Goal: Task Accomplishment & Management: Manage account settings

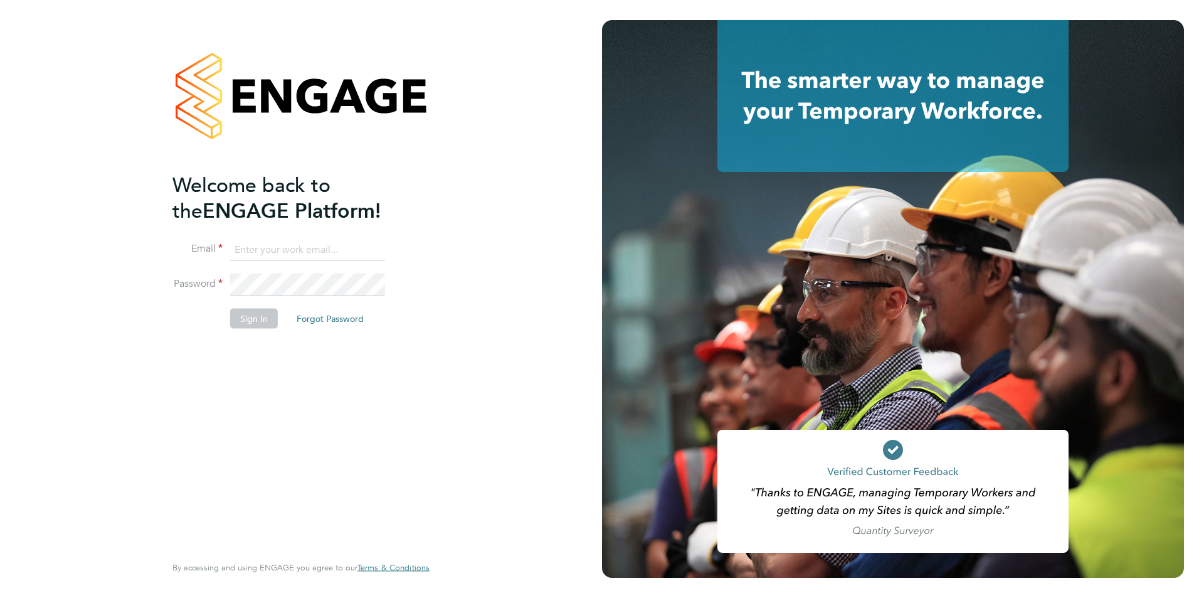
type input "[PERSON_NAME][EMAIL_ADDRESS][DOMAIN_NAME]"
click at [260, 317] on button "Sign In" at bounding box center [254, 318] width 48 height 20
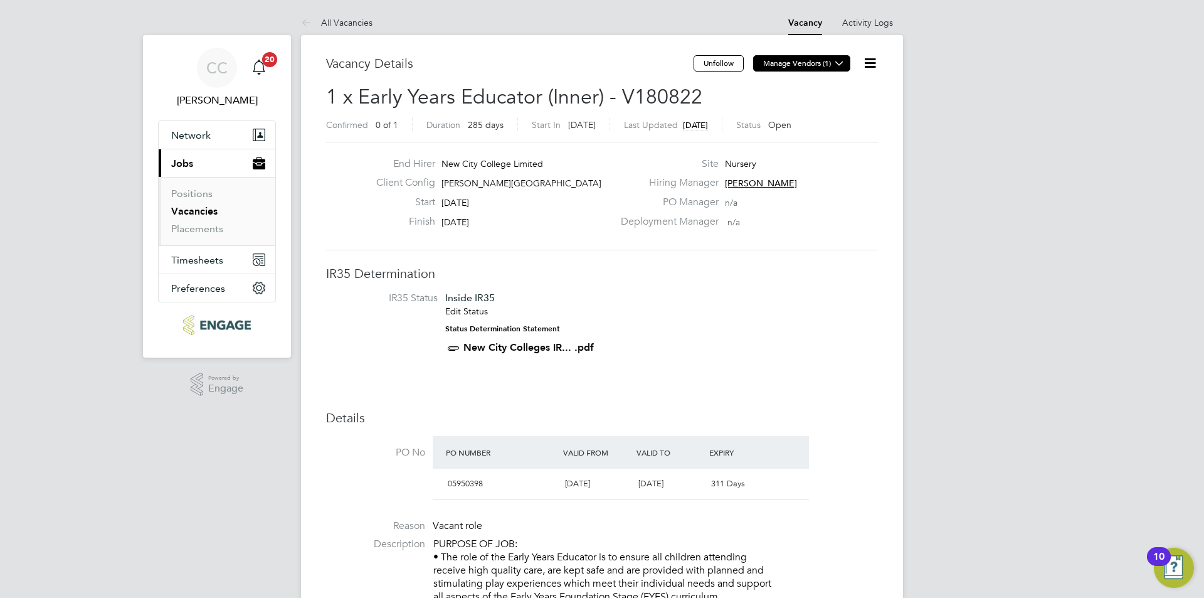
click at [835, 66] on icon at bounding box center [839, 62] width 9 height 9
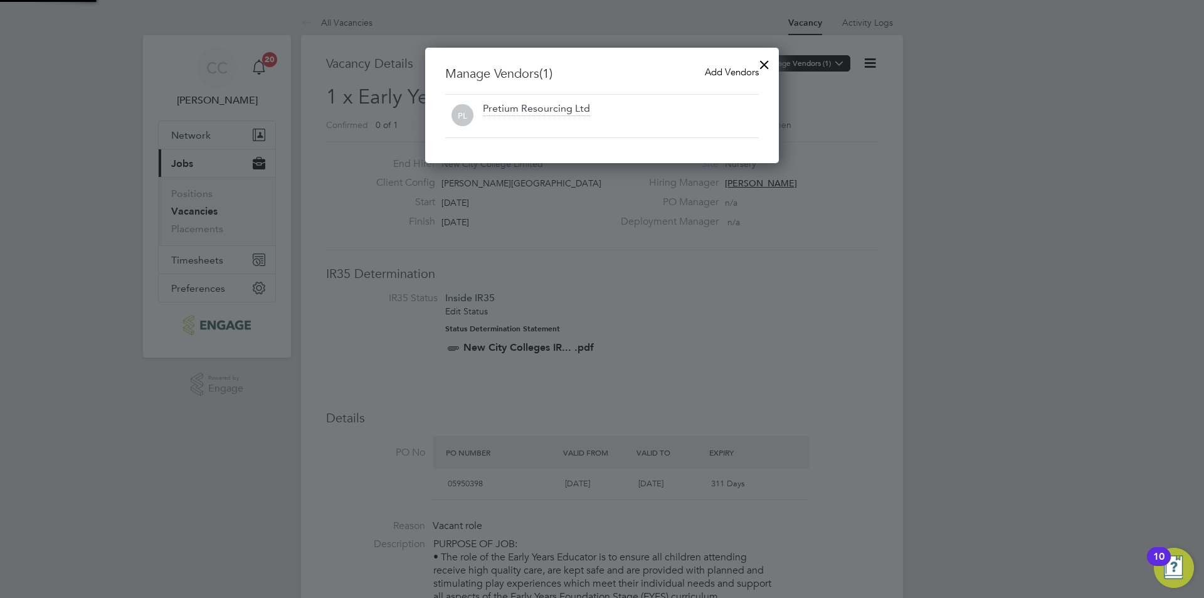
scroll to position [116, 354]
click at [741, 74] on span "Add Vendors" at bounding box center [732, 72] width 54 height 12
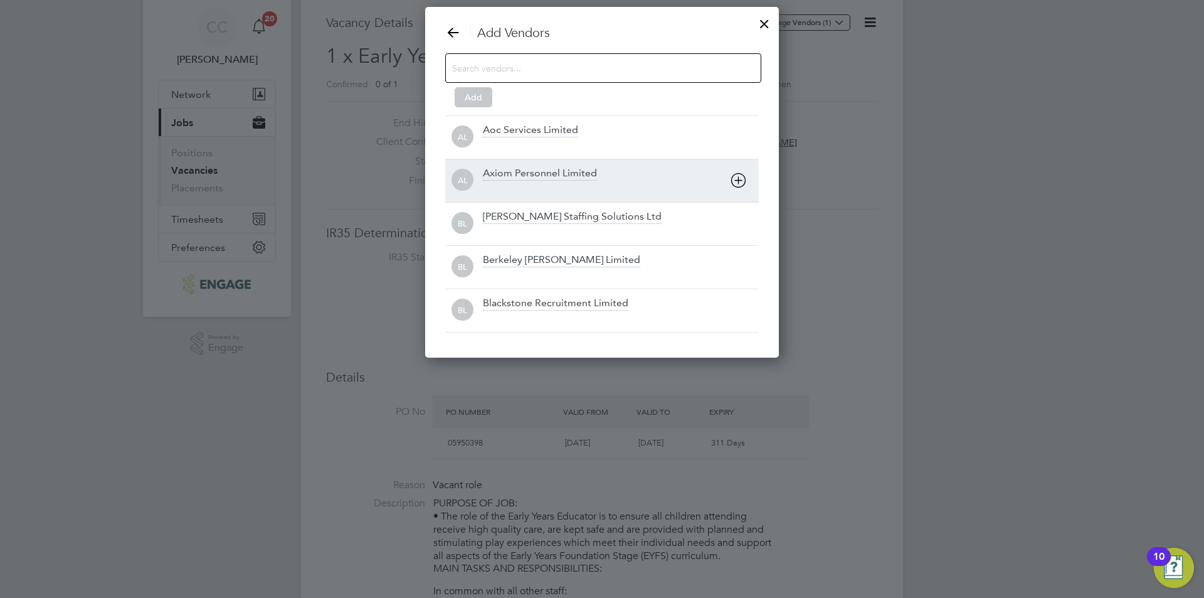
scroll to position [63, 0]
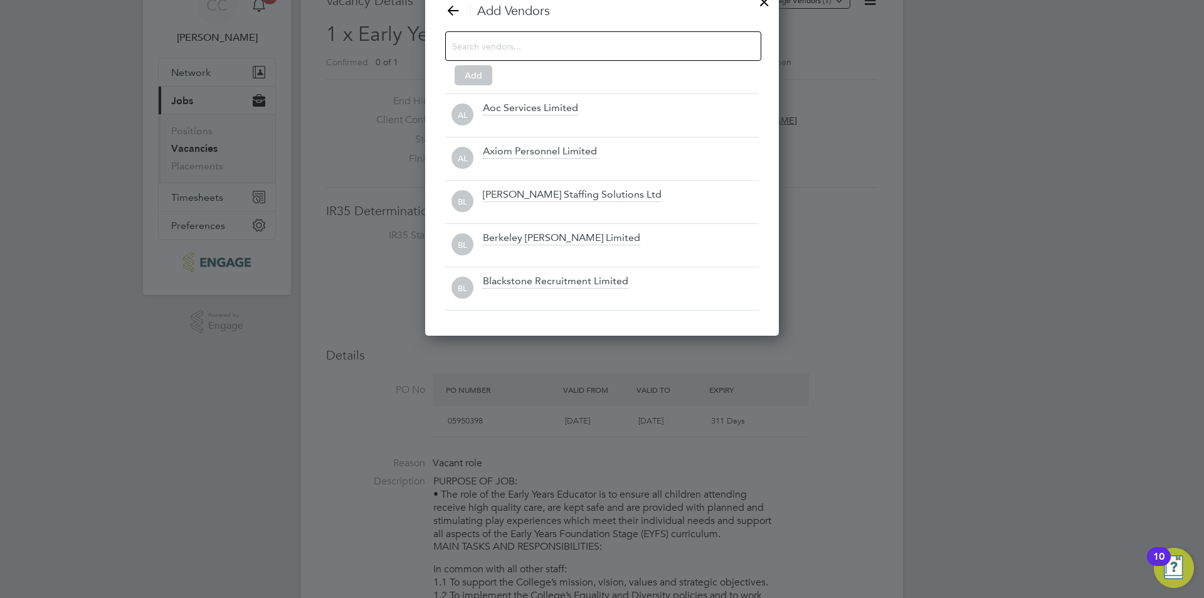
click at [556, 48] on input at bounding box center [593, 46] width 282 height 16
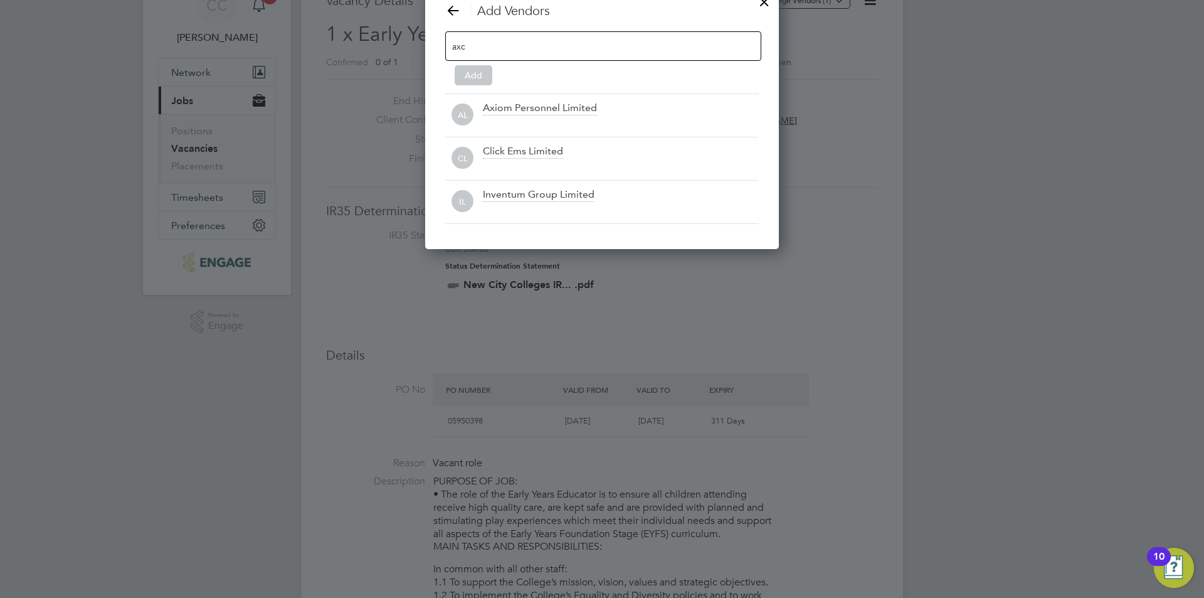
scroll to position [135, 354]
type input "a"
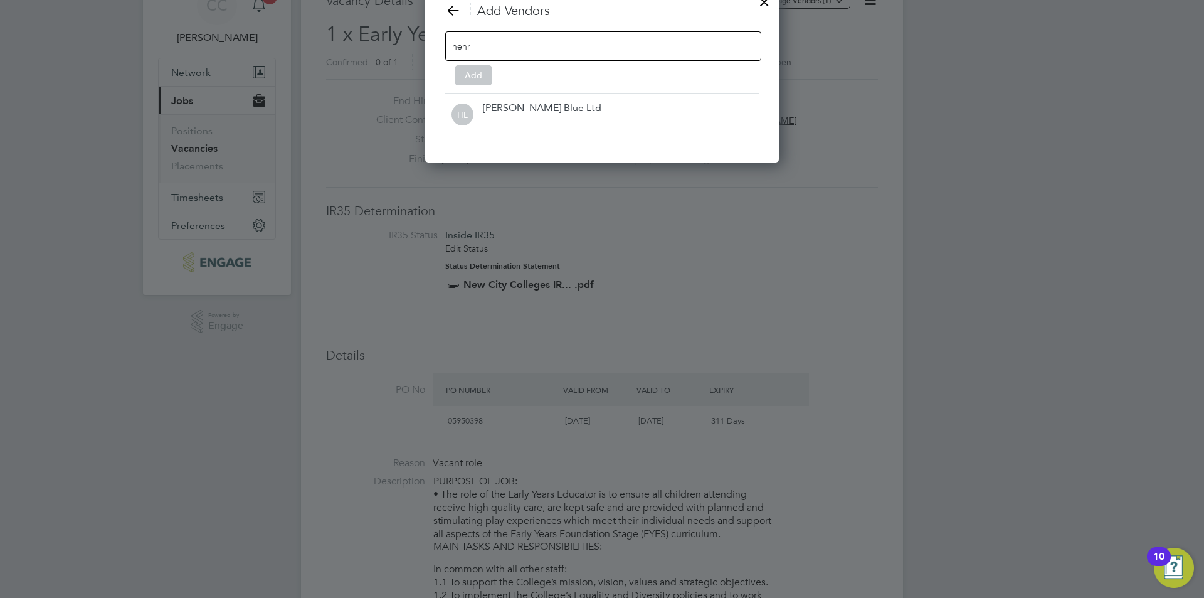
scroll to position [179, 354]
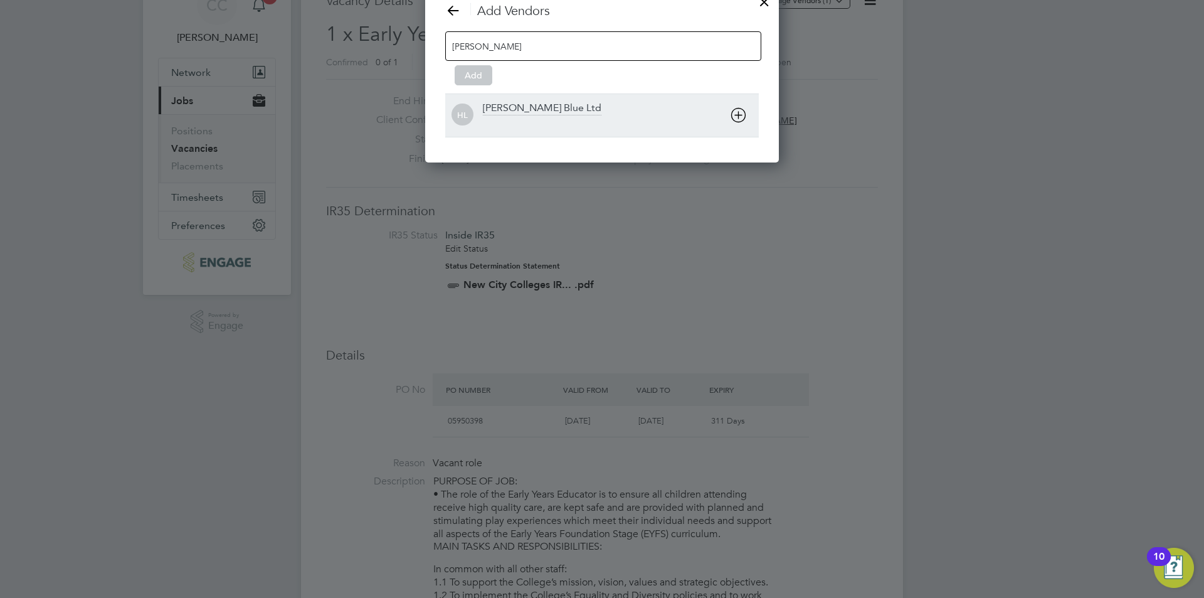
type input "[PERSON_NAME]"
click at [527, 103] on div "[PERSON_NAME] Blue Ltd" at bounding box center [542, 109] width 119 height 14
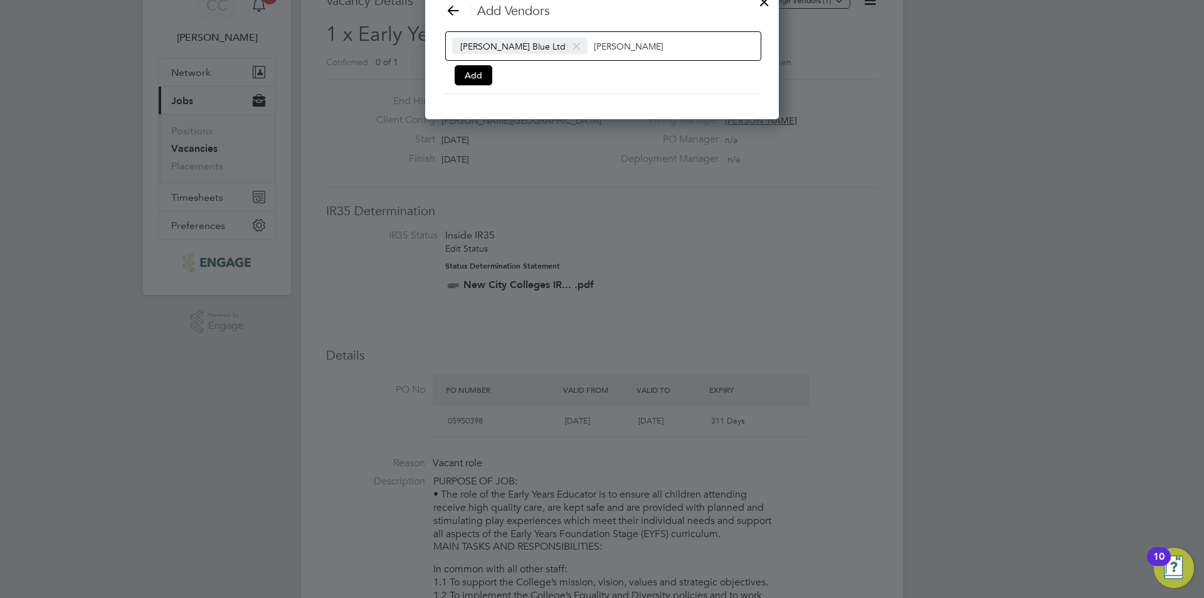
scroll to position [135, 354]
click at [470, 70] on button "Add" at bounding box center [474, 75] width 38 height 20
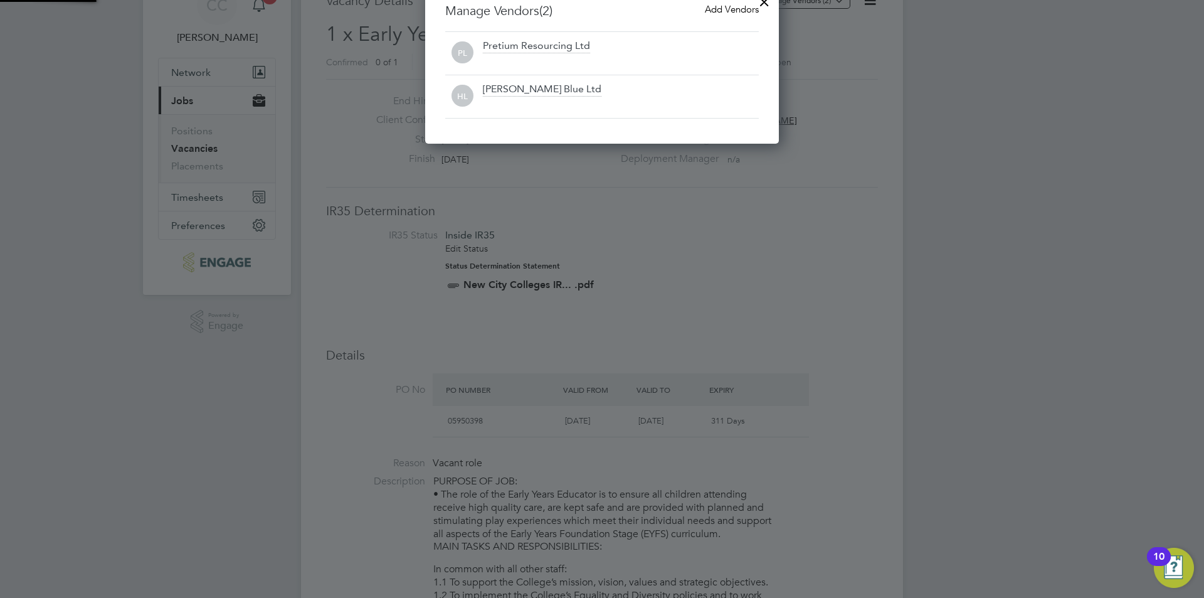
scroll to position [159, 354]
click at [734, 12] on span "Add Vendors" at bounding box center [732, 9] width 54 height 12
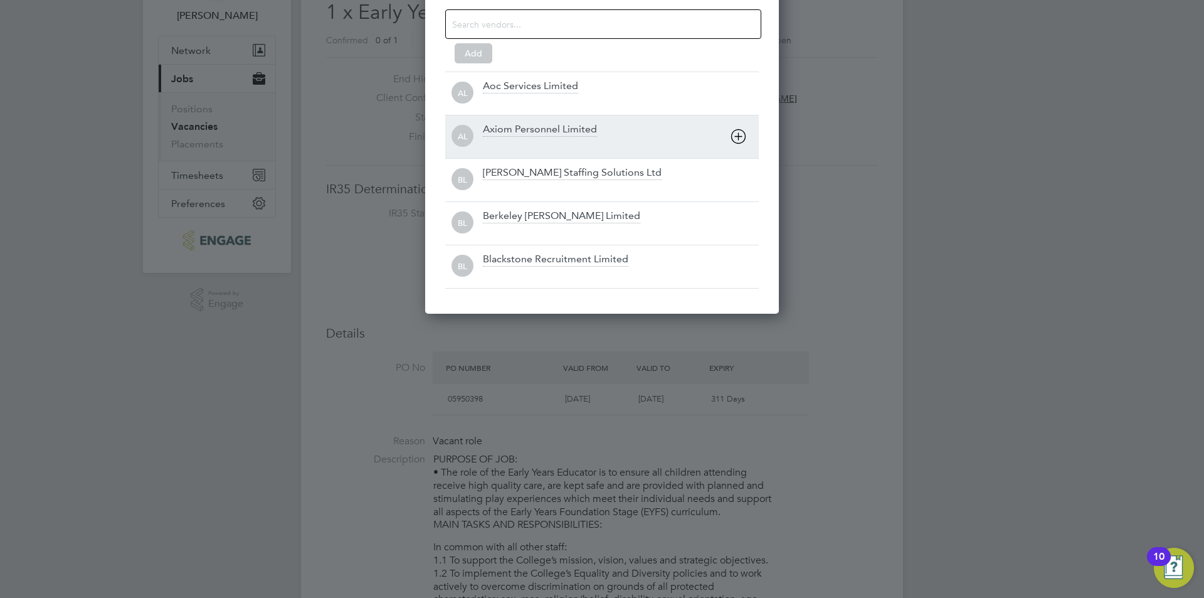
scroll to position [63, 0]
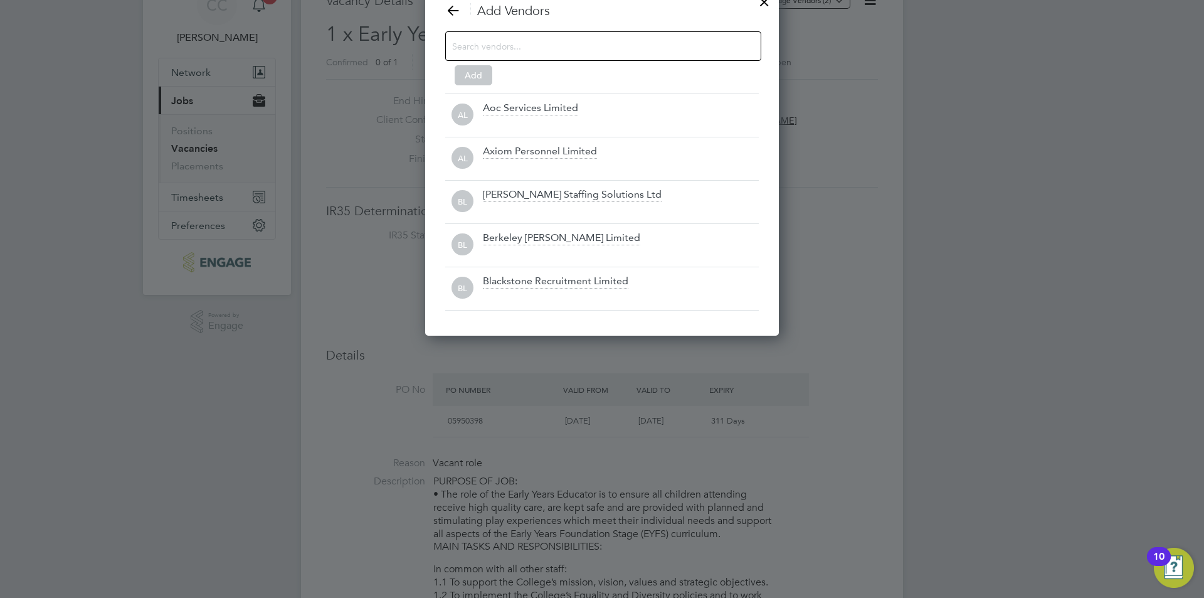
click at [540, 41] on input at bounding box center [593, 46] width 282 height 16
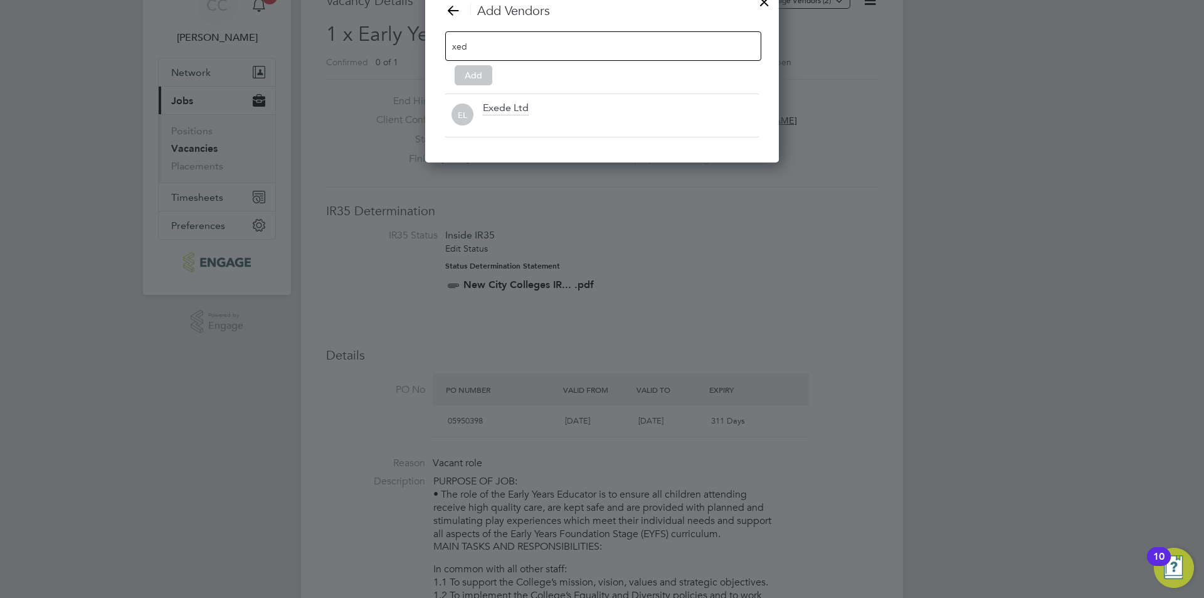
scroll to position [179, 354]
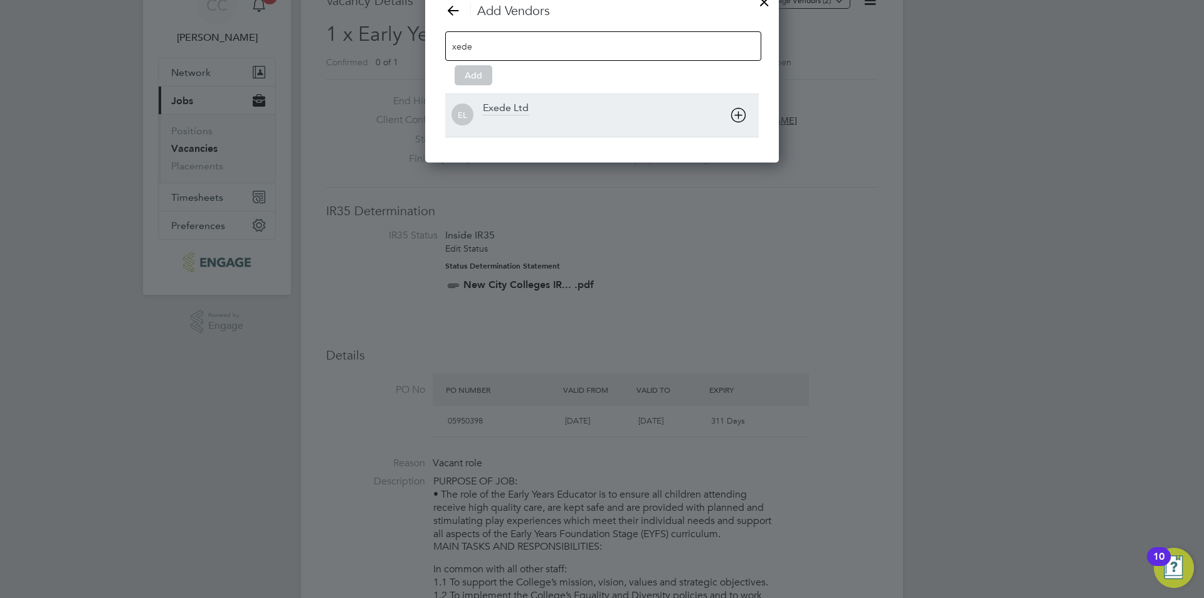
type input "xede"
click at [513, 107] on div "Exede Ltd" at bounding box center [506, 109] width 46 height 14
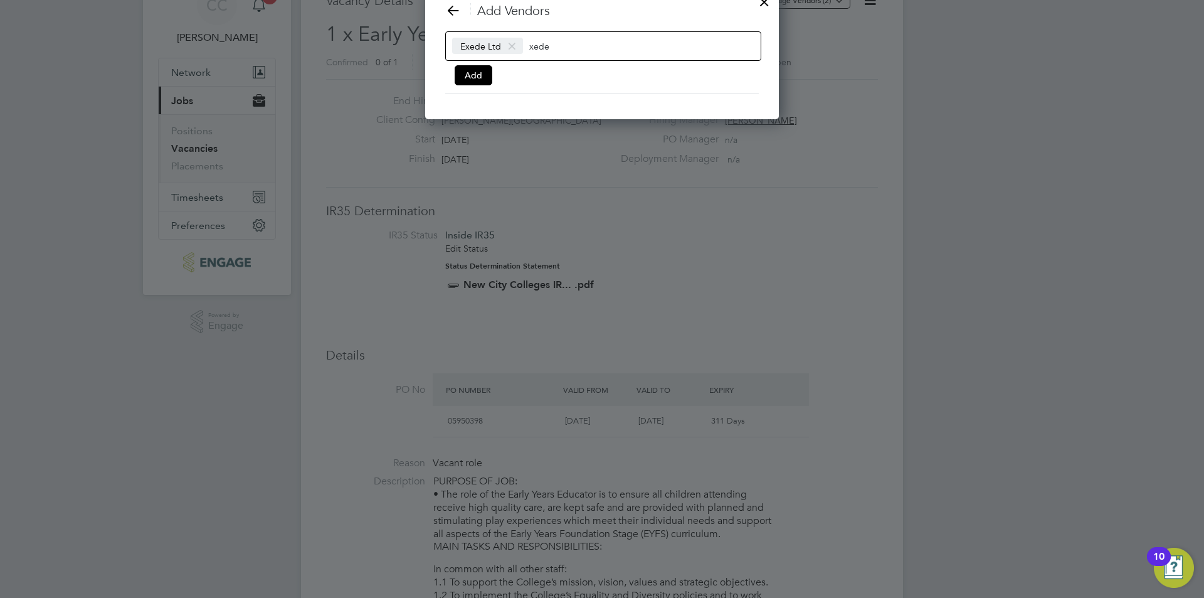
scroll to position [135, 354]
click at [471, 74] on button "Add" at bounding box center [474, 75] width 38 height 20
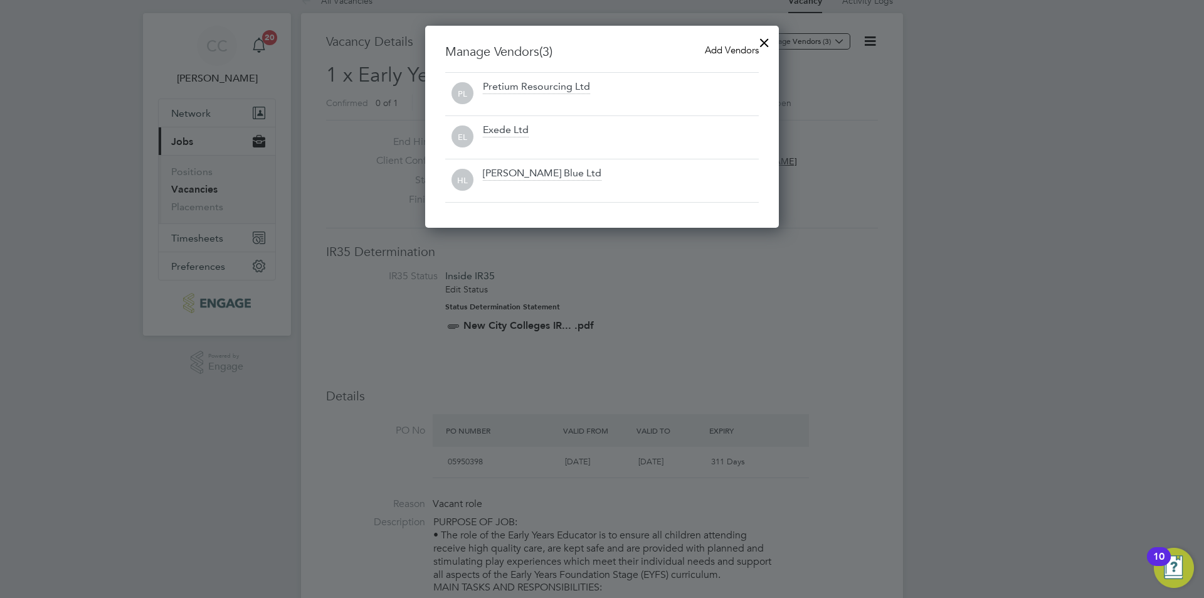
scroll to position [0, 0]
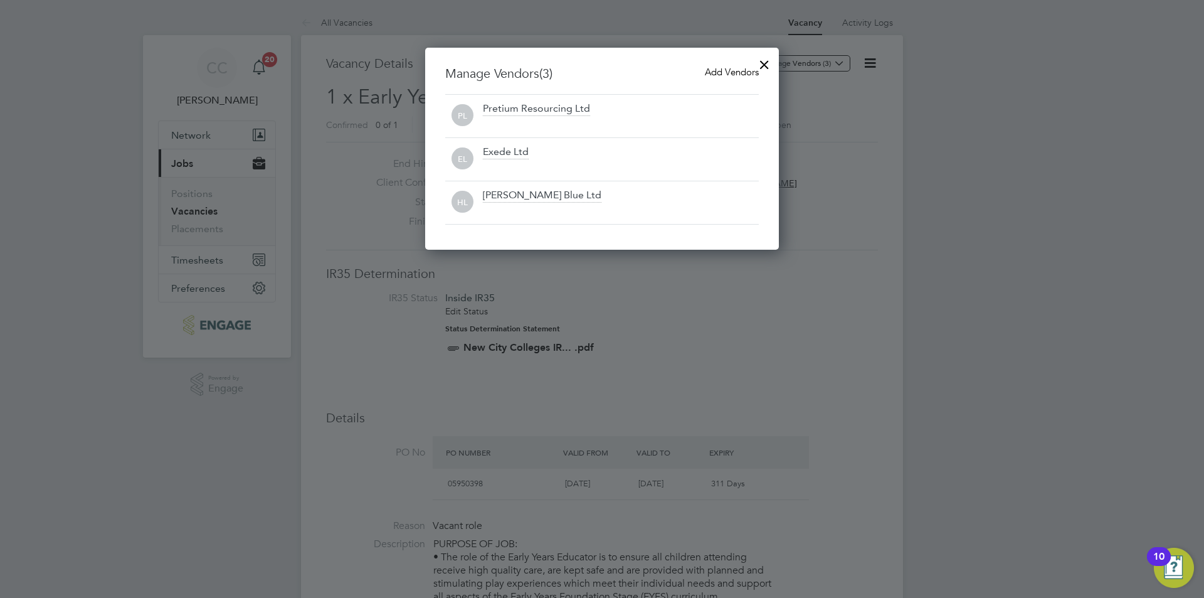
click at [710, 71] on span "Add Vendors" at bounding box center [732, 72] width 54 height 12
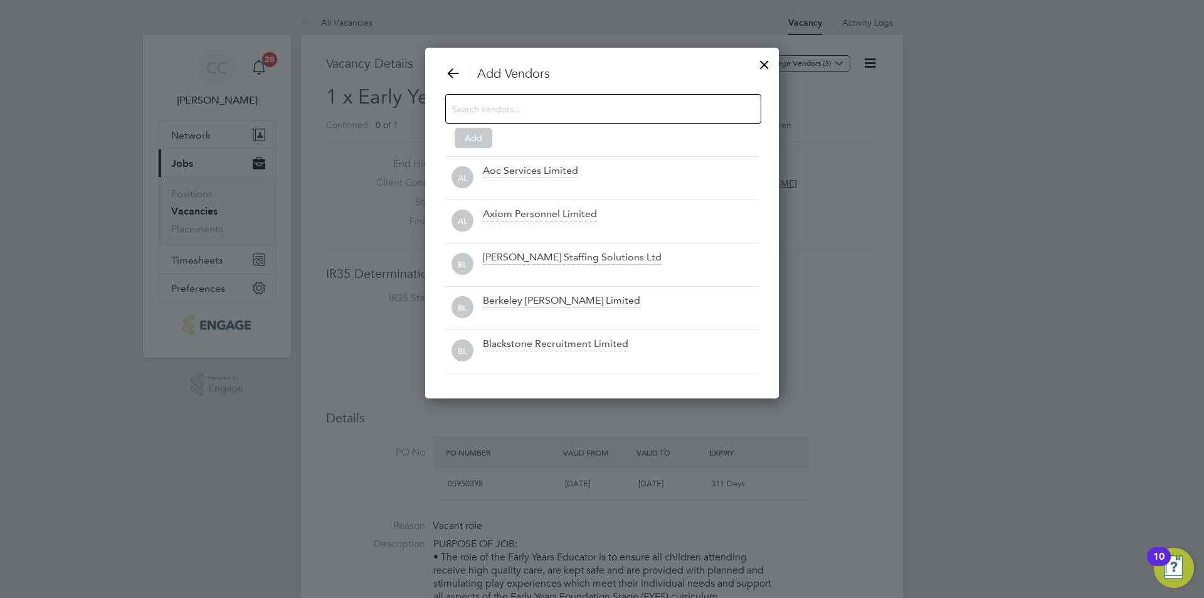
click at [615, 102] on input at bounding box center [593, 108] width 282 height 16
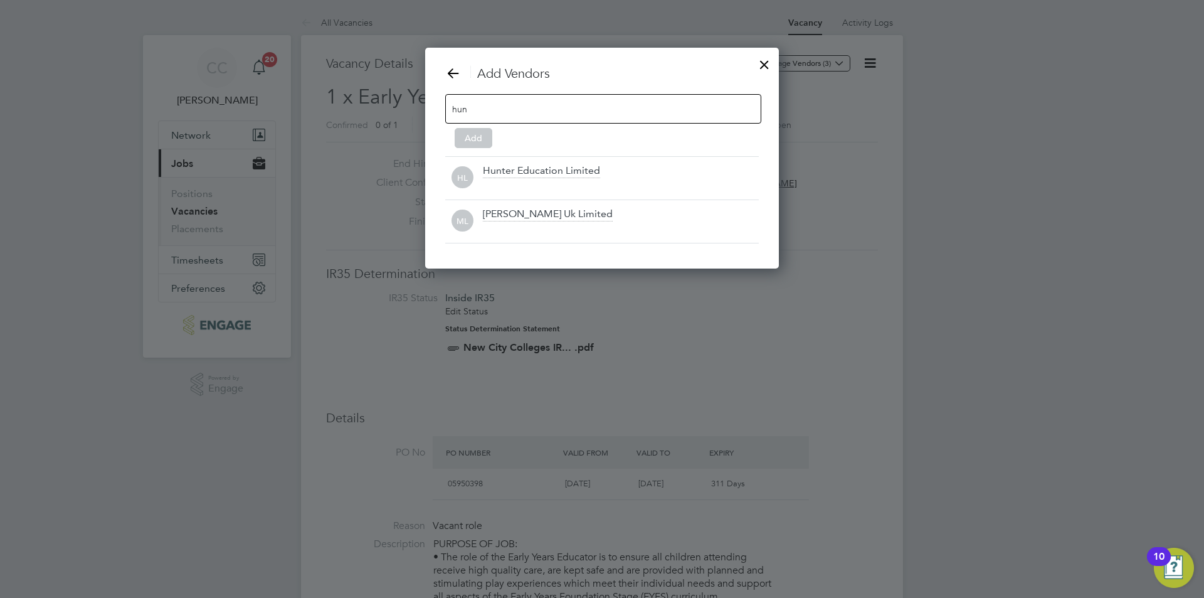
scroll to position [222, 354]
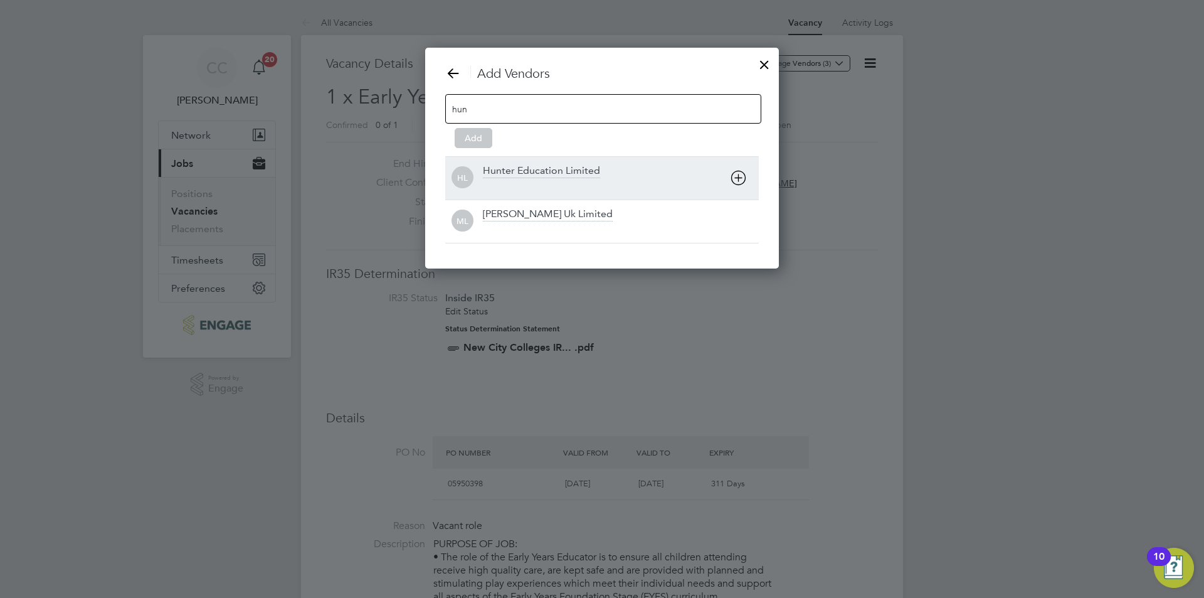
type input "hun"
click at [518, 174] on div "Hunter Education Limited" at bounding box center [541, 171] width 117 height 14
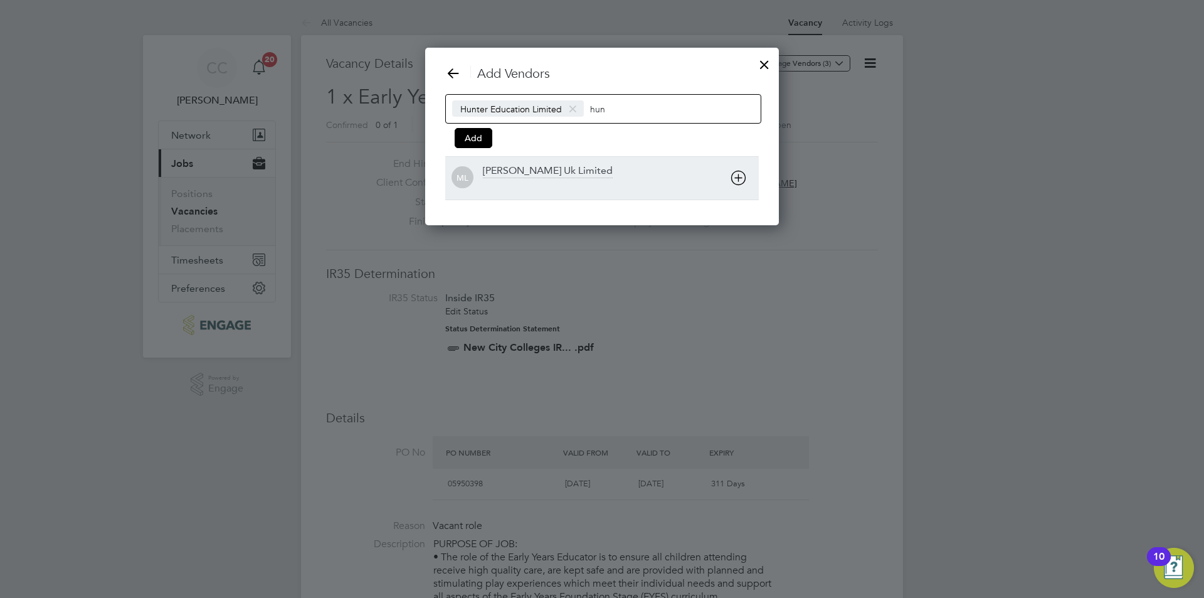
scroll to position [179, 354]
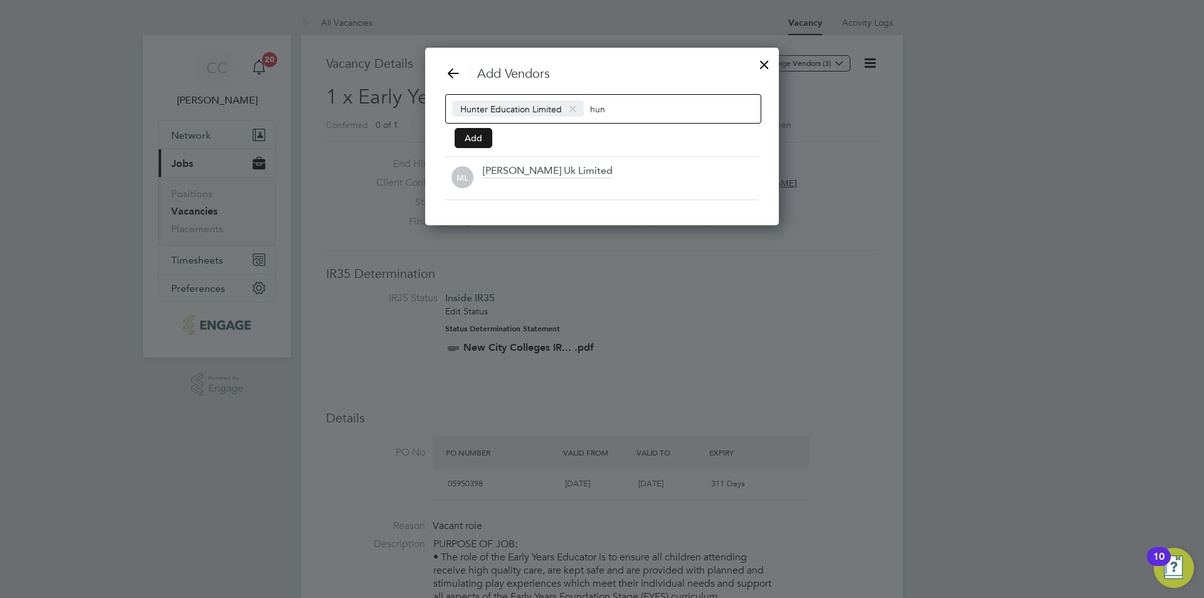
click at [474, 134] on button "Add" at bounding box center [474, 138] width 38 height 20
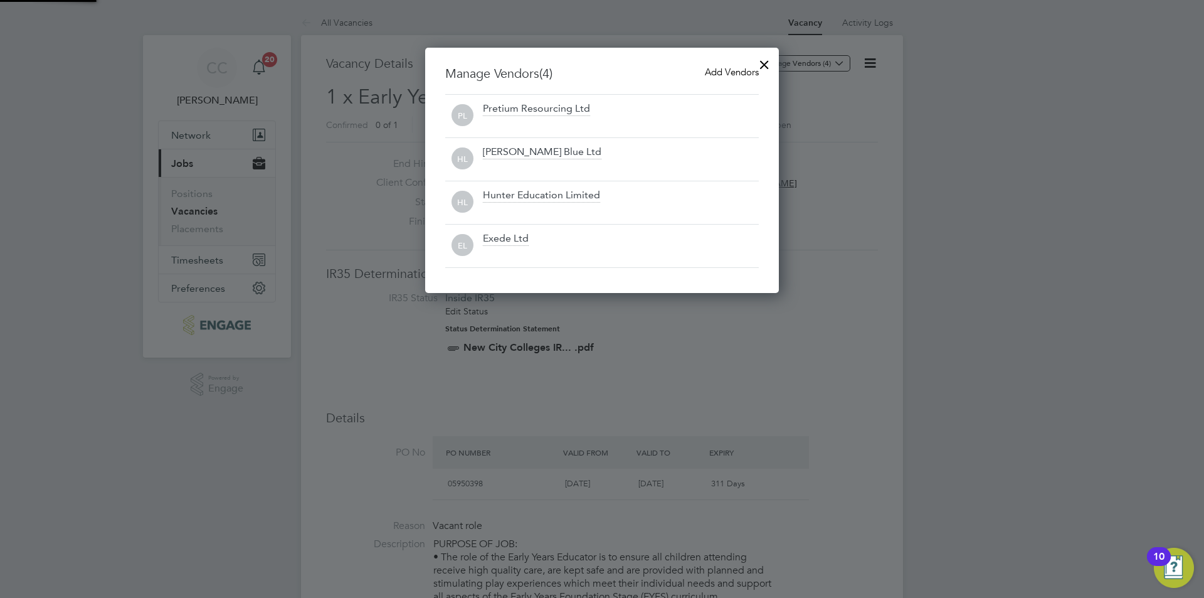
scroll to position [246, 354]
click at [737, 73] on span "Add Vendors" at bounding box center [732, 72] width 54 height 12
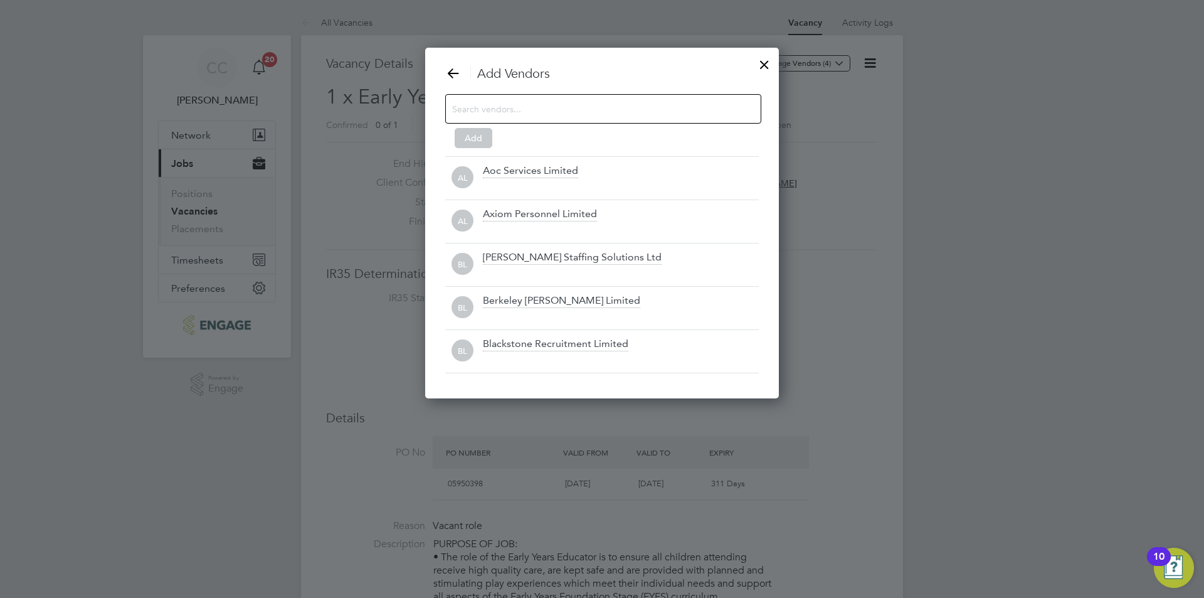
scroll to position [352, 354]
click at [613, 98] on div at bounding box center [603, 108] width 316 height 29
click at [615, 107] on input at bounding box center [593, 108] width 282 height 16
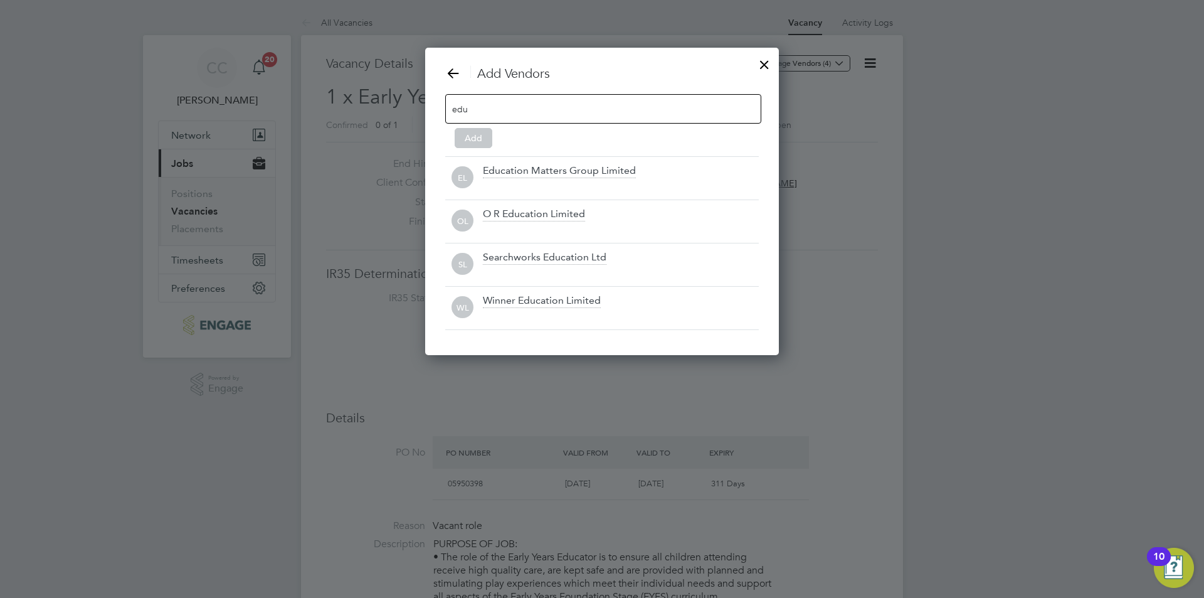
scroll to position [309, 354]
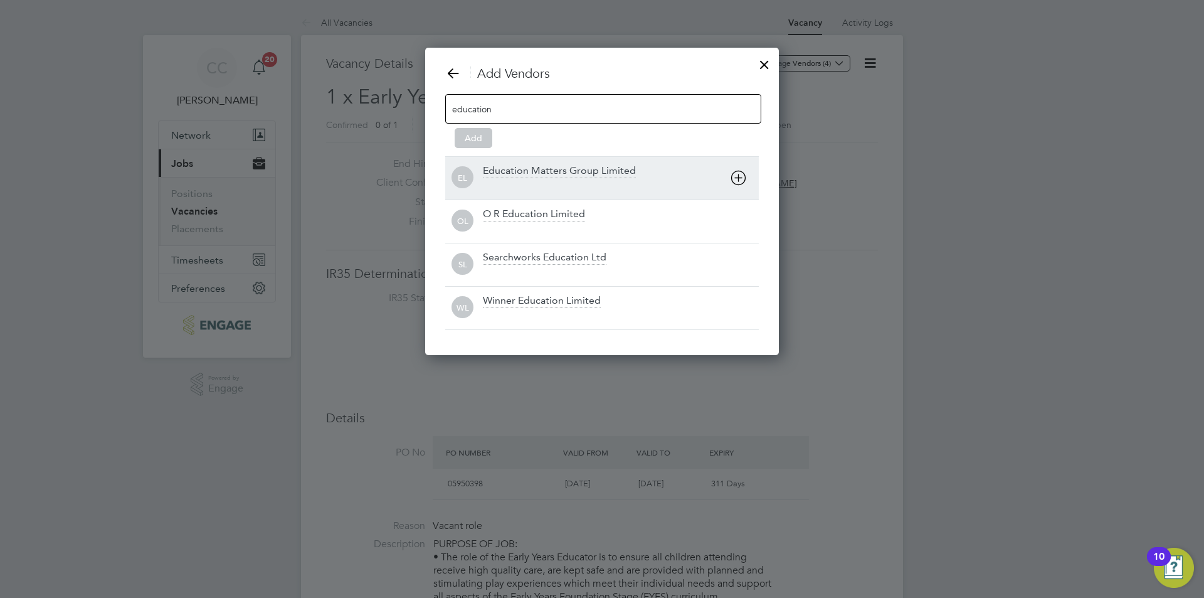
type input "education"
click at [524, 178] on div "Education Matters Group Limited" at bounding box center [559, 171] width 153 height 14
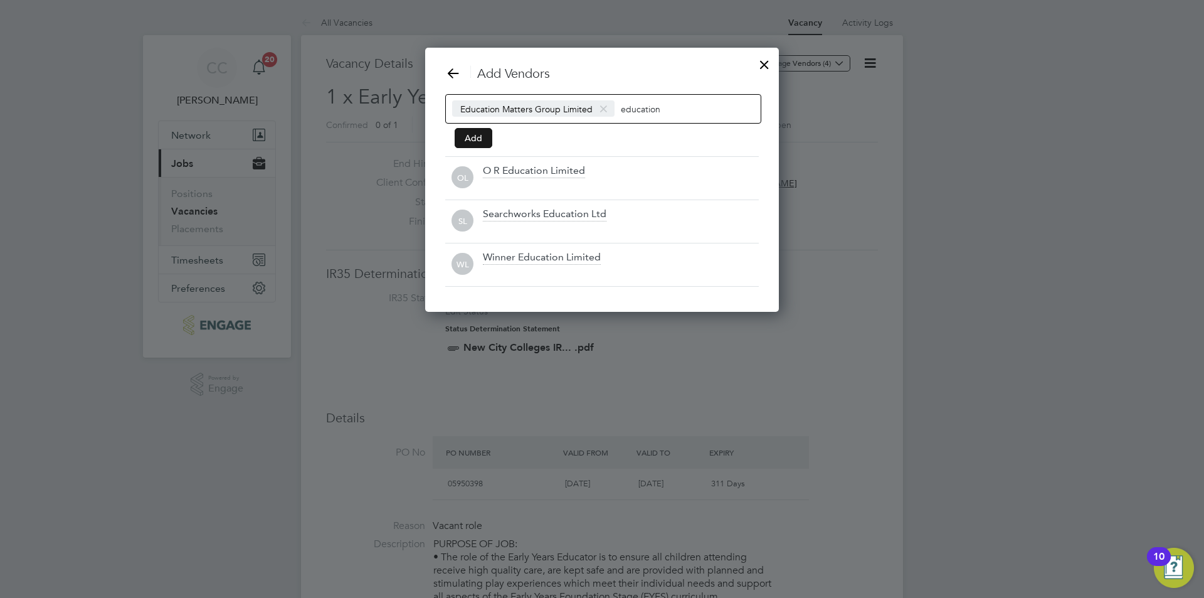
click at [472, 137] on button "Add" at bounding box center [474, 138] width 38 height 20
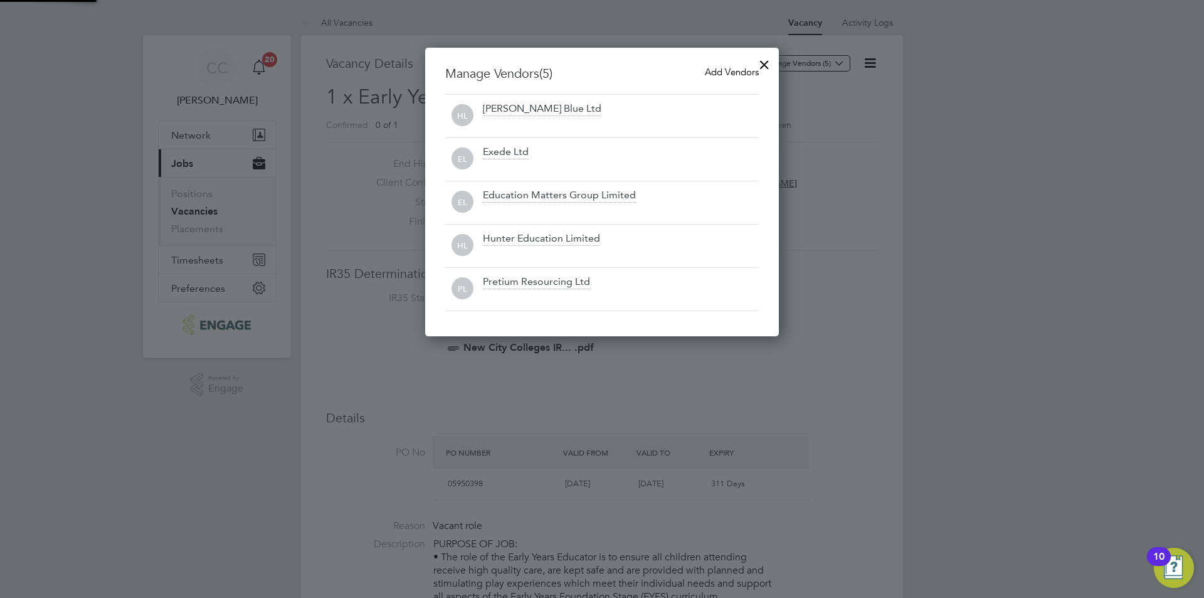
scroll to position [289, 354]
click at [716, 75] on span "Add Vendors" at bounding box center [732, 72] width 54 height 12
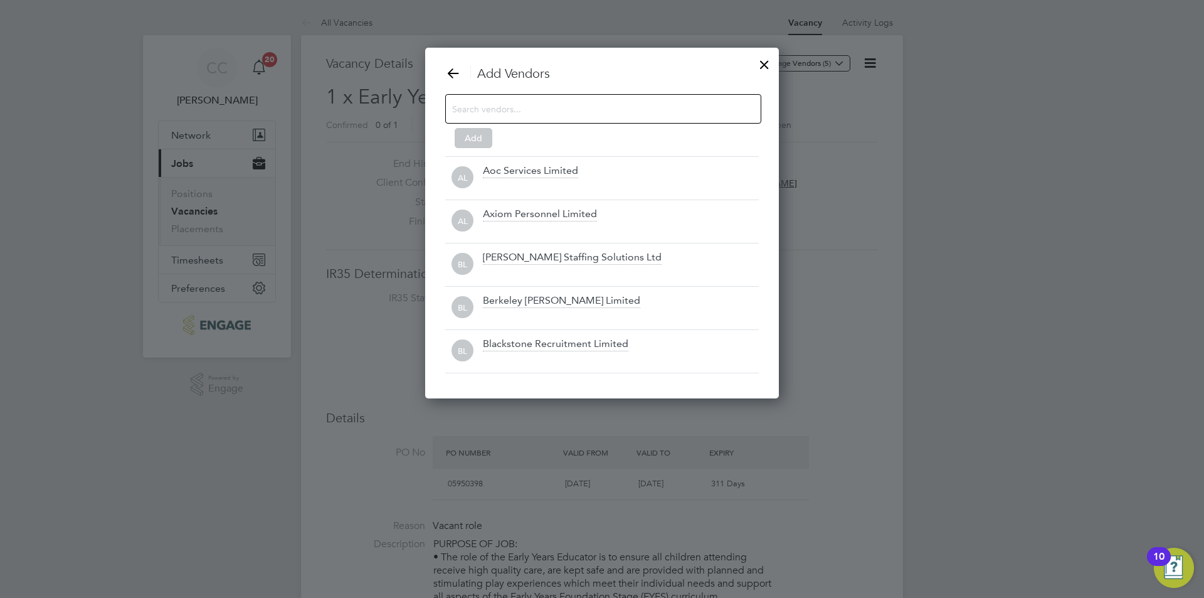
scroll to position [352, 354]
click at [513, 108] on input at bounding box center [593, 108] width 282 height 16
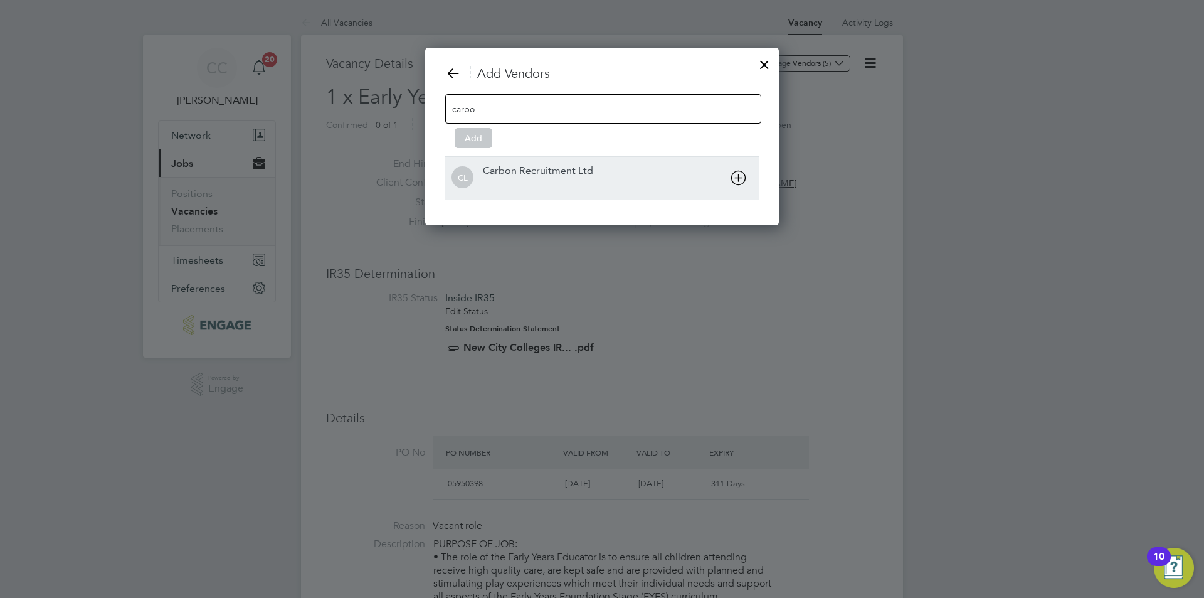
type input "carbo"
click at [544, 169] on div "Carbon Recruitment Ltd" at bounding box center [538, 171] width 110 height 14
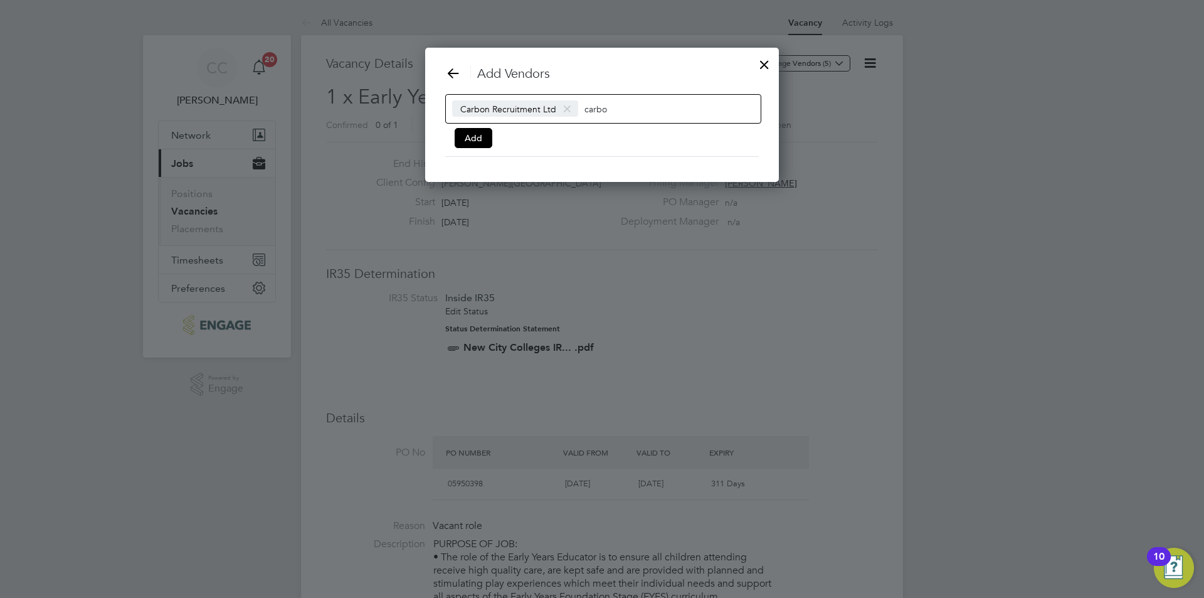
scroll to position [135, 354]
click at [470, 136] on button "Add" at bounding box center [474, 138] width 38 height 20
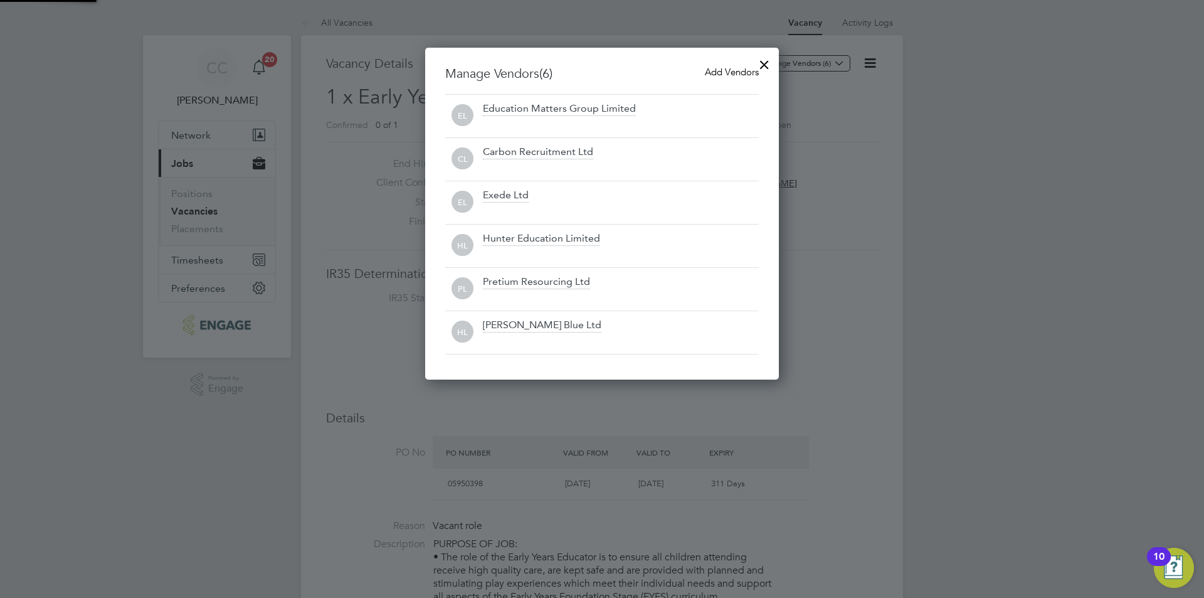
scroll to position [332, 354]
click at [765, 67] on div at bounding box center [764, 61] width 23 height 23
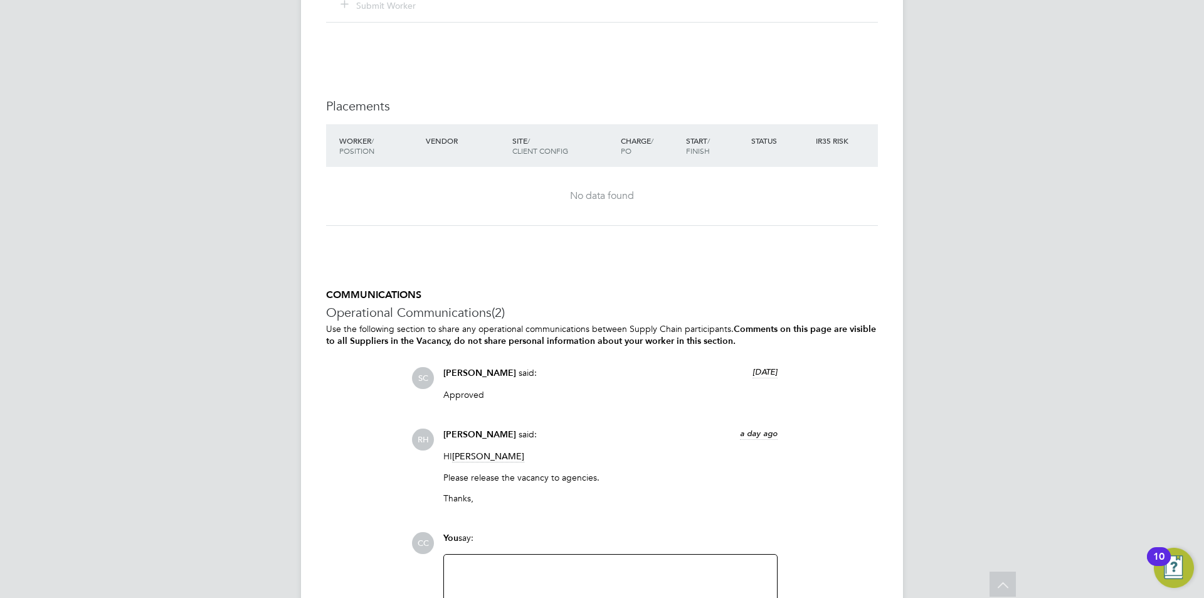
scroll to position [2736, 0]
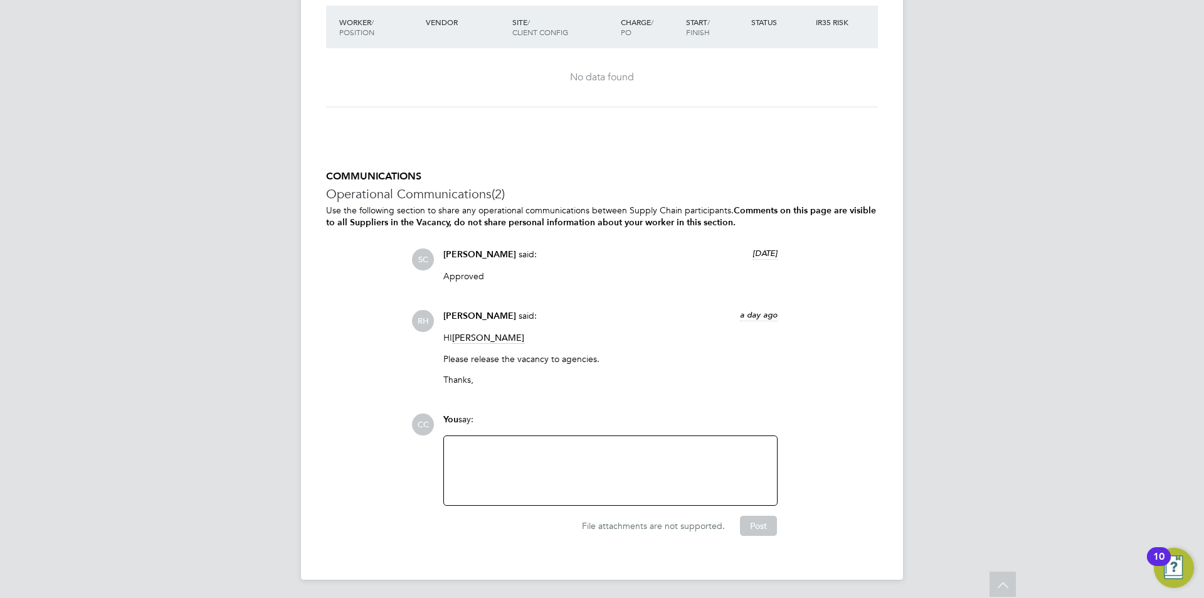
click at [571, 443] on div at bounding box center [611, 470] width 318 height 54
click at [766, 526] on button "Post" at bounding box center [758, 525] width 37 height 20
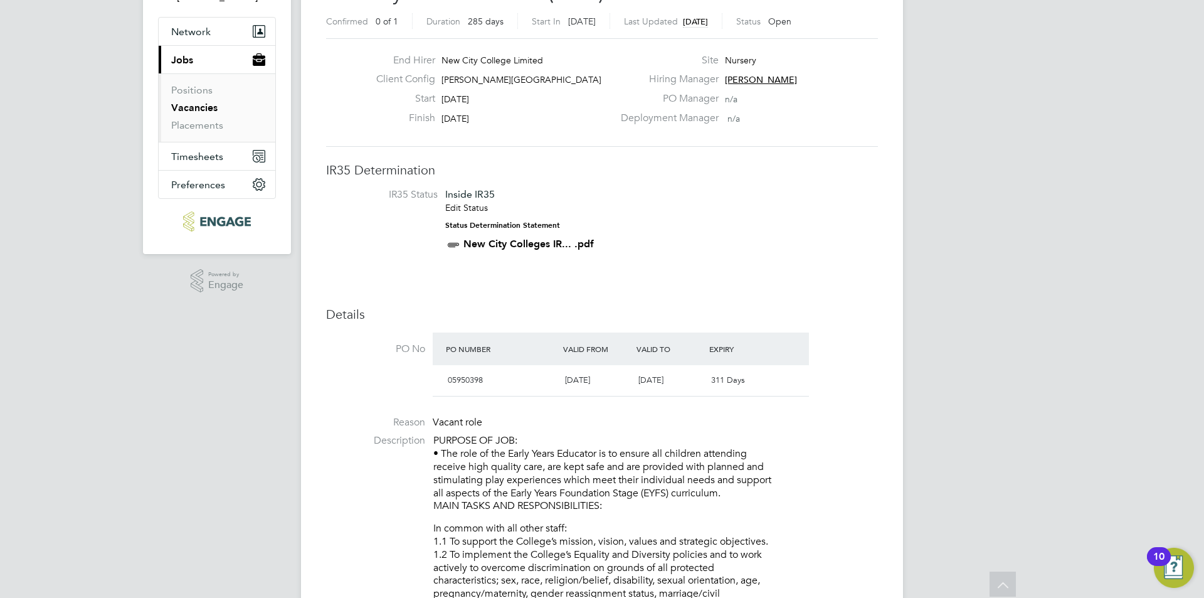
scroll to position [0, 0]
